Goal: Task Accomplishment & Management: Manage account settings

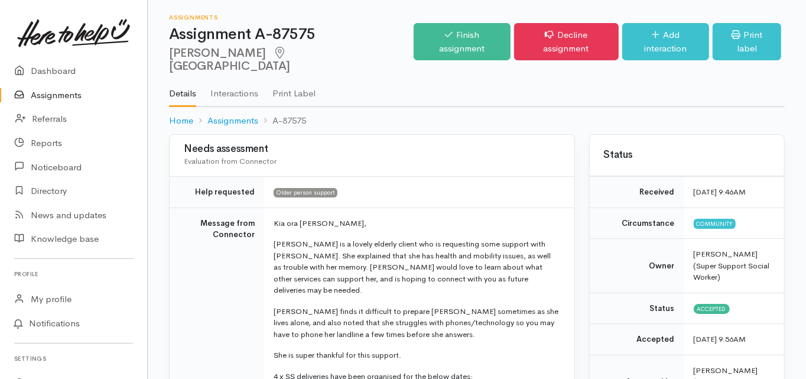
click at [196, 234] on td "Message from Connector" at bounding box center [217, 348] width 95 height 282
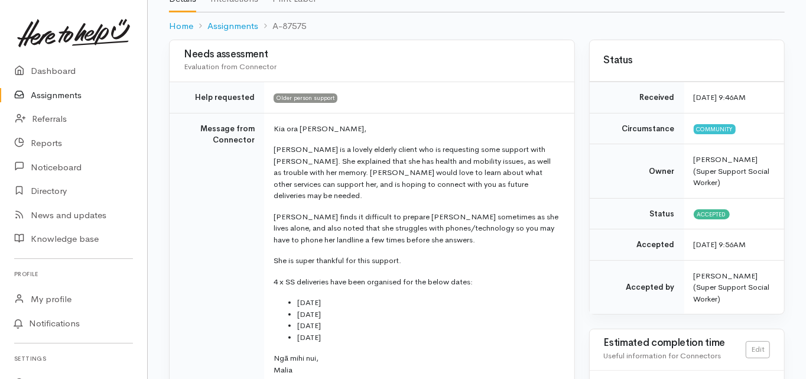
scroll to position [95, 0]
click at [181, 315] on td "Message from Connector" at bounding box center [217, 254] width 95 height 282
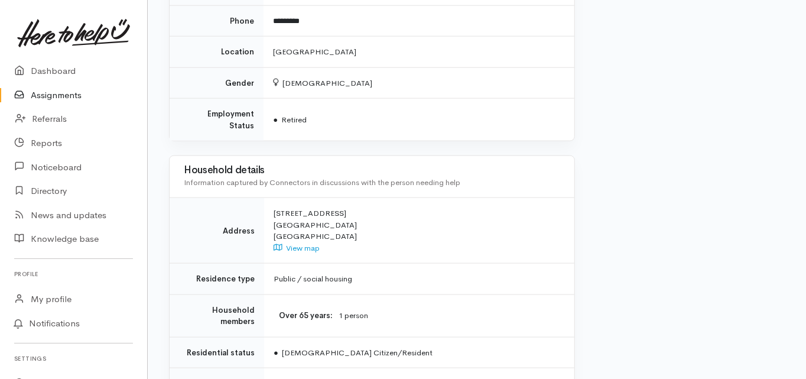
scroll to position [1029, 0]
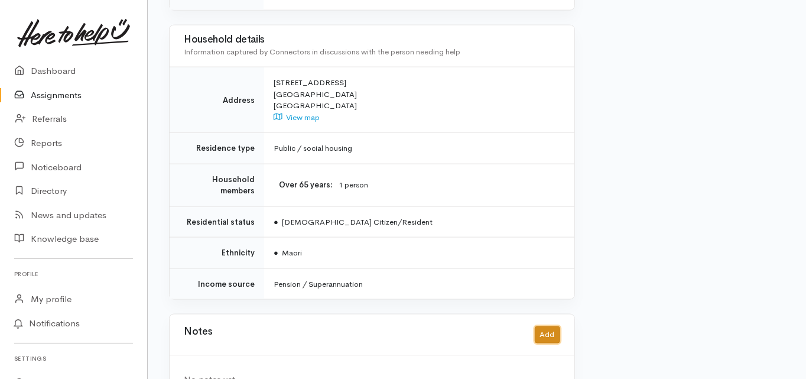
click at [549, 326] on button "Add" at bounding box center [547, 334] width 25 height 17
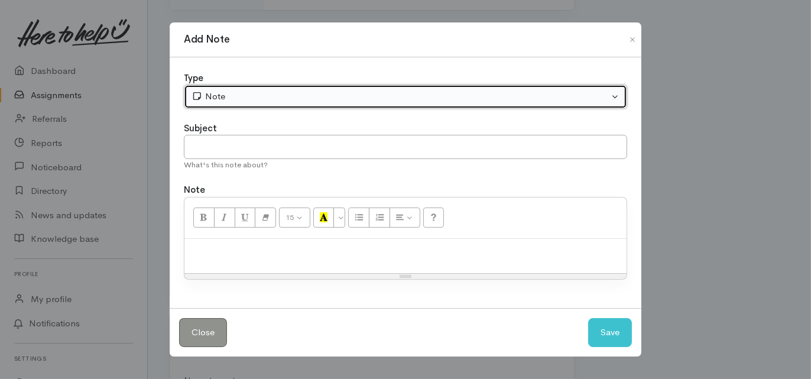
click at [232, 94] on div "Note" at bounding box center [399, 97] width 417 height 14
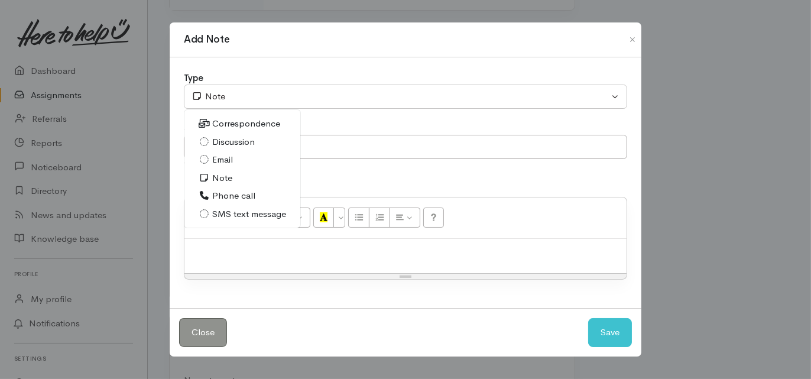
click at [232, 194] on span "Phone call" at bounding box center [233, 196] width 43 height 14
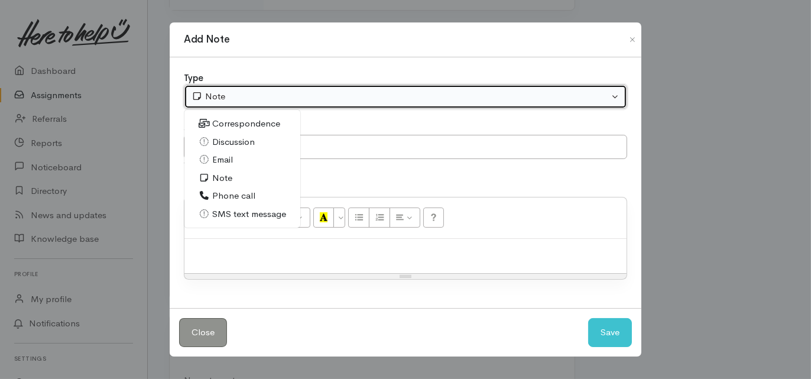
select select "3"
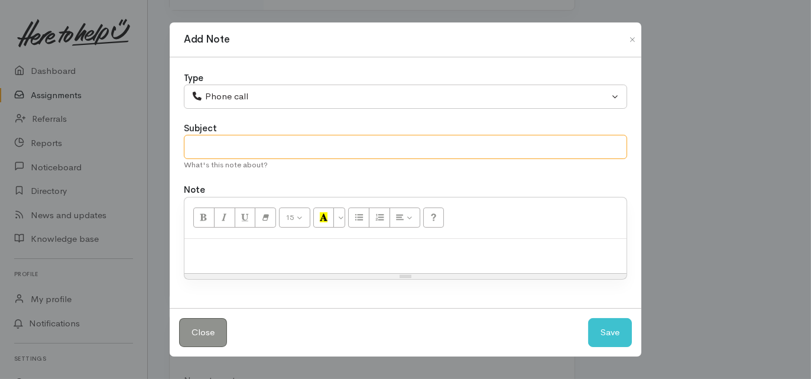
click at [209, 154] on input "text" at bounding box center [405, 147] width 443 height 24
type input "Attp 11/9"
click at [220, 245] on p at bounding box center [405, 252] width 430 height 14
click at [606, 330] on button "Save" at bounding box center [610, 332] width 44 height 29
select select "1"
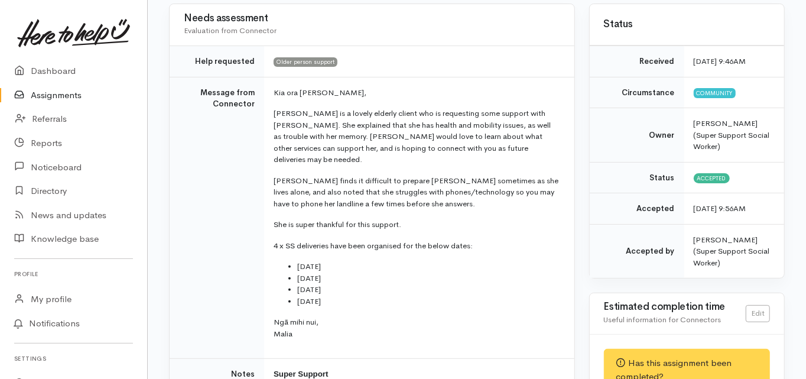
scroll to position [0, 0]
